Goal: Go to known website: Access a specific website the user already knows

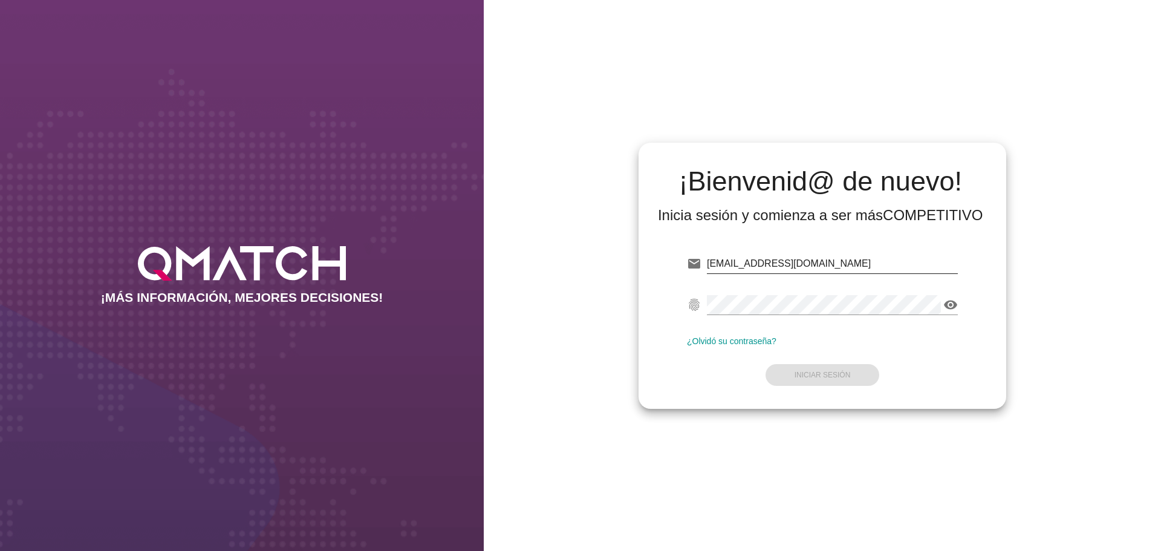
click at [761, 264] on input "[EMAIL_ADDRESS][DOMAIN_NAME]" at bounding box center [832, 263] width 251 height 19
drag, startPoint x: 761, startPoint y: 264, endPoint x: 781, endPoint y: 258, distance: 21.4
click at [761, 264] on input "[EMAIL_ADDRESS][DOMAIN_NAME]" at bounding box center [832, 263] width 251 height 19
click at [791, 258] on input "[EMAIL_ADDRESS][DOMAIN_NAME]" at bounding box center [832, 263] width 251 height 19
drag, startPoint x: 752, startPoint y: 263, endPoint x: 832, endPoint y: 264, distance: 79.8
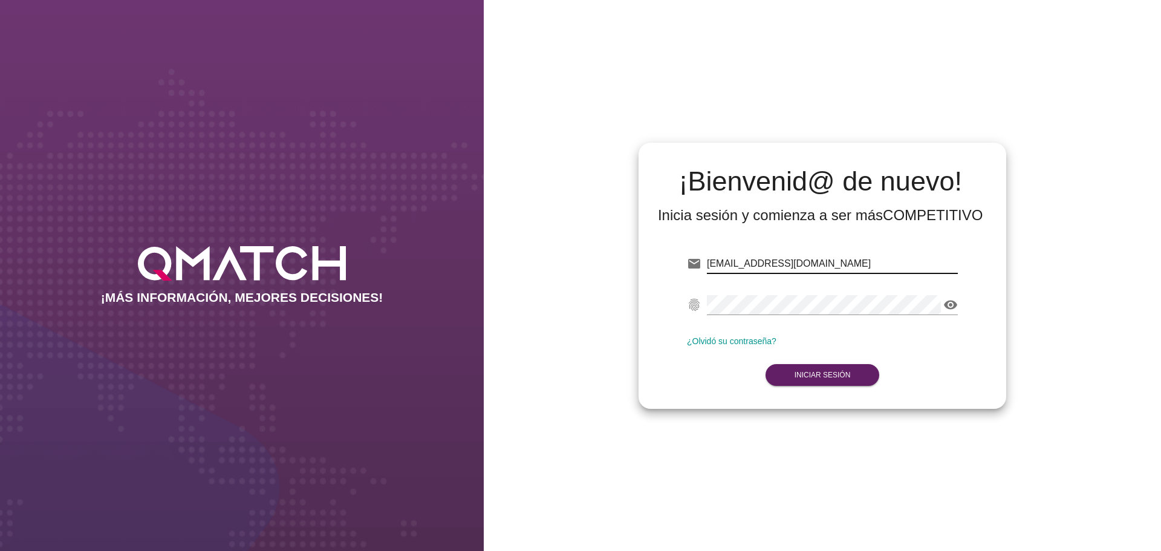
click at [832, 264] on input "[EMAIL_ADDRESS][DOMAIN_NAME]" at bounding box center [832, 263] width 251 height 19
click at [784, 261] on input "[EMAIL_ADDRESS][DOMAIN_NAME]" at bounding box center [832, 263] width 251 height 19
drag, startPoint x: 751, startPoint y: 263, endPoint x: 847, endPoint y: 259, distance: 95.6
click at [847, 259] on input "[EMAIL_ADDRESS][DOMAIN_NAME]" at bounding box center [832, 263] width 251 height 19
type input "[EMAIL_ADDRESS][DOMAIN_NAME]"
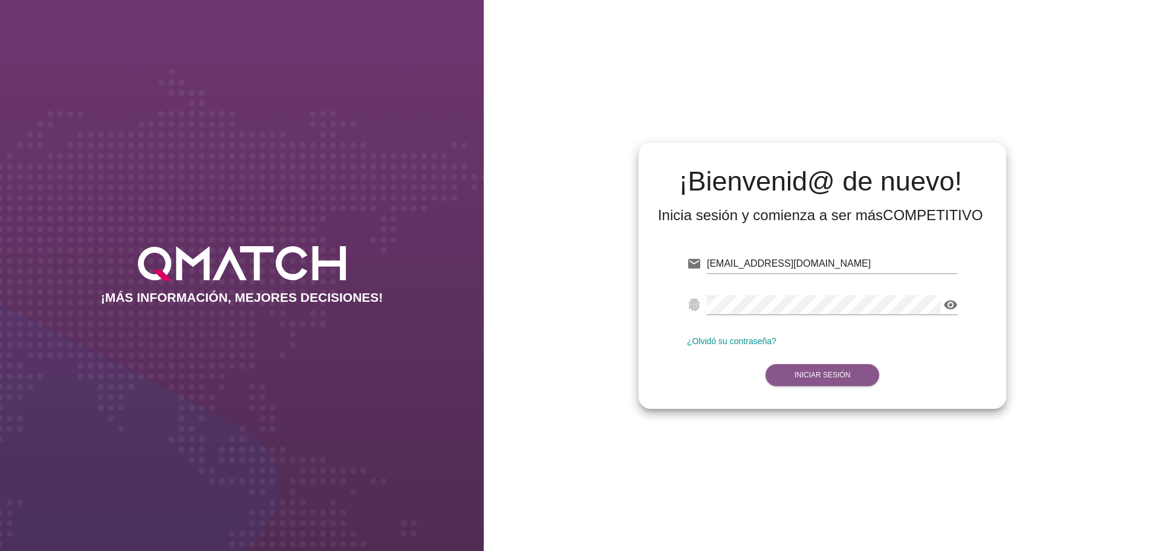
click at [839, 365] on button "Iniciar Sesión" at bounding box center [823, 375] width 114 height 22
